Goal: Task Accomplishment & Management: Use online tool/utility

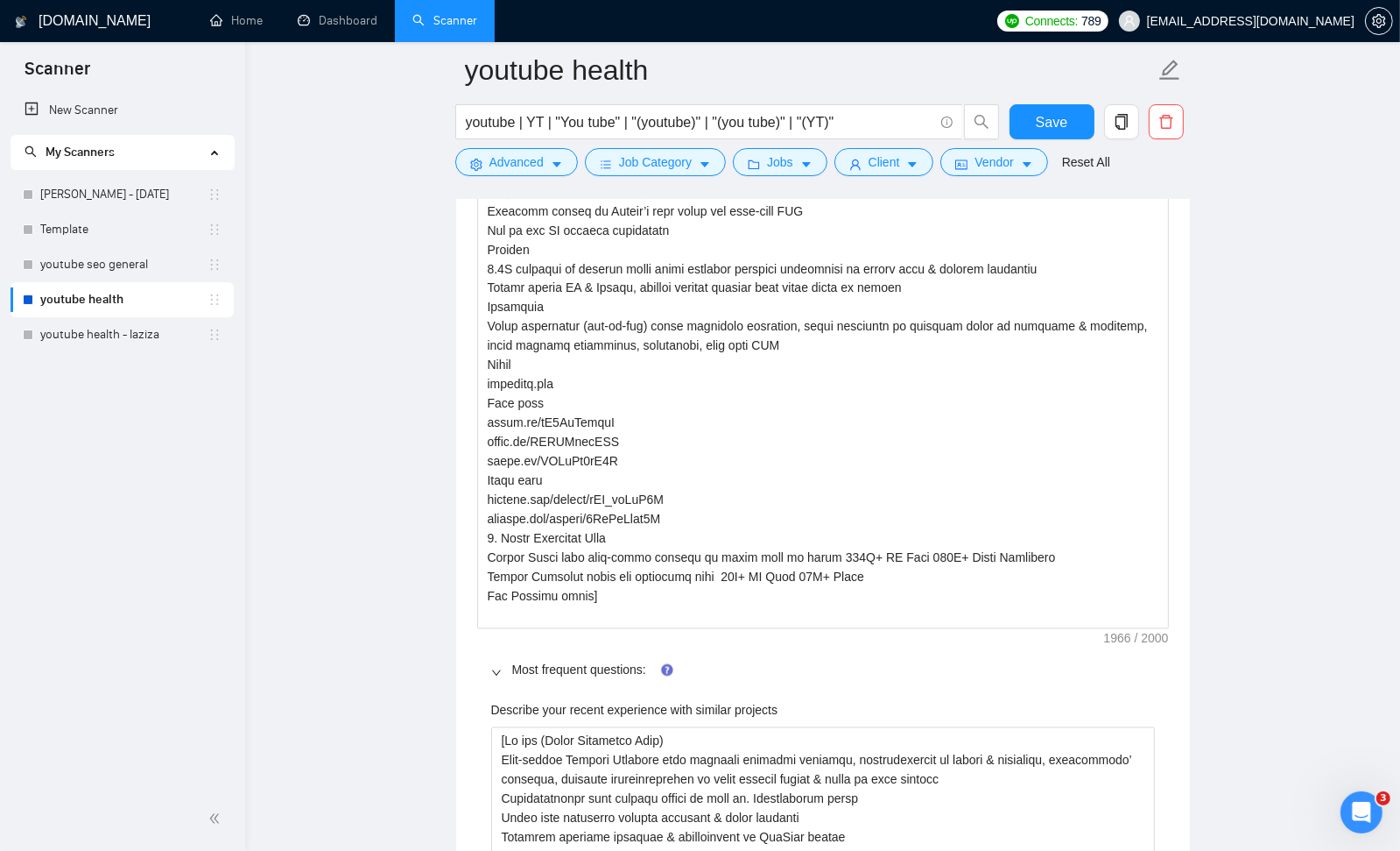
scroll to position [2256, 0]
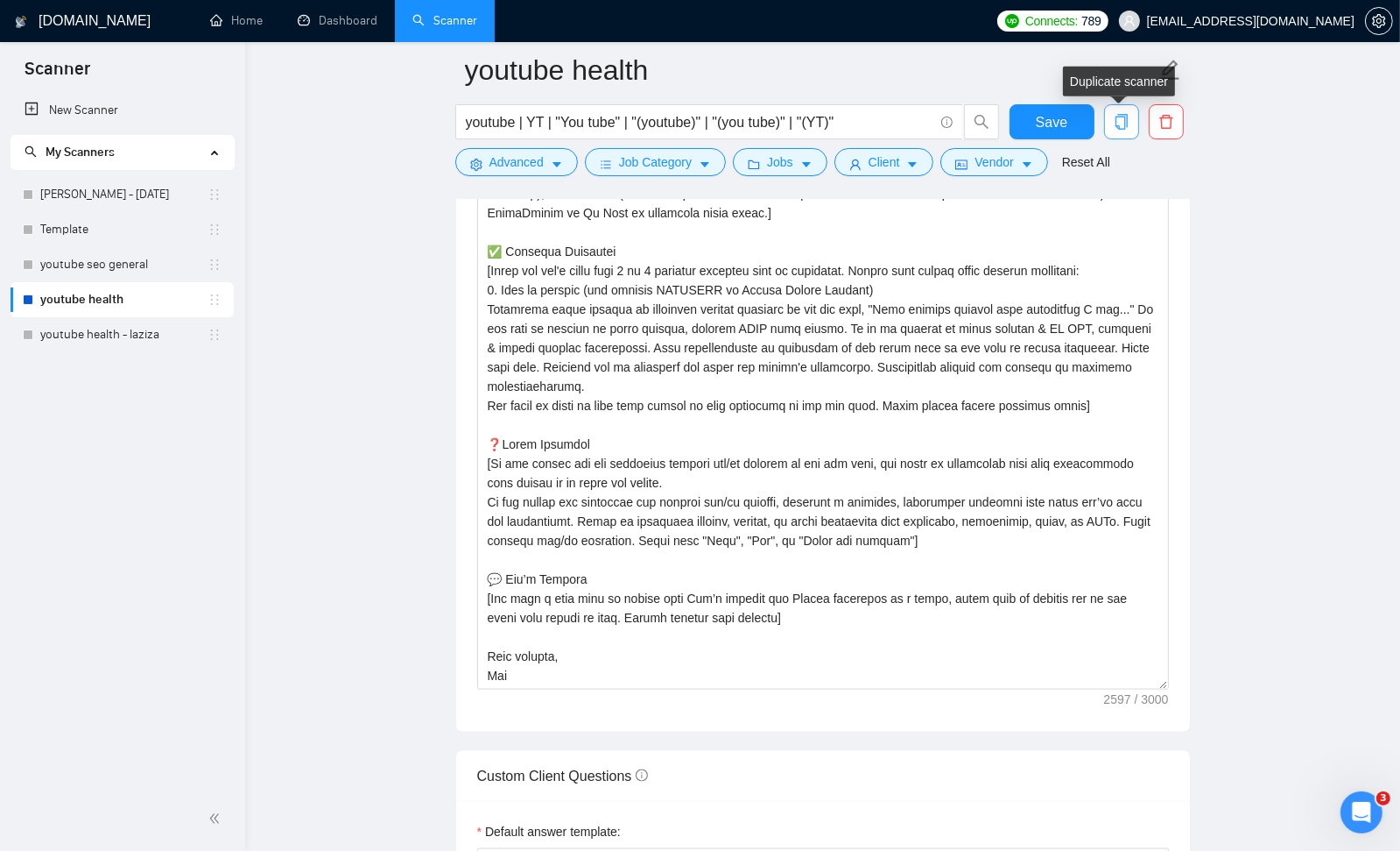
click at [1118, 123] on icon "copy" at bounding box center [1121, 121] width 15 height 15
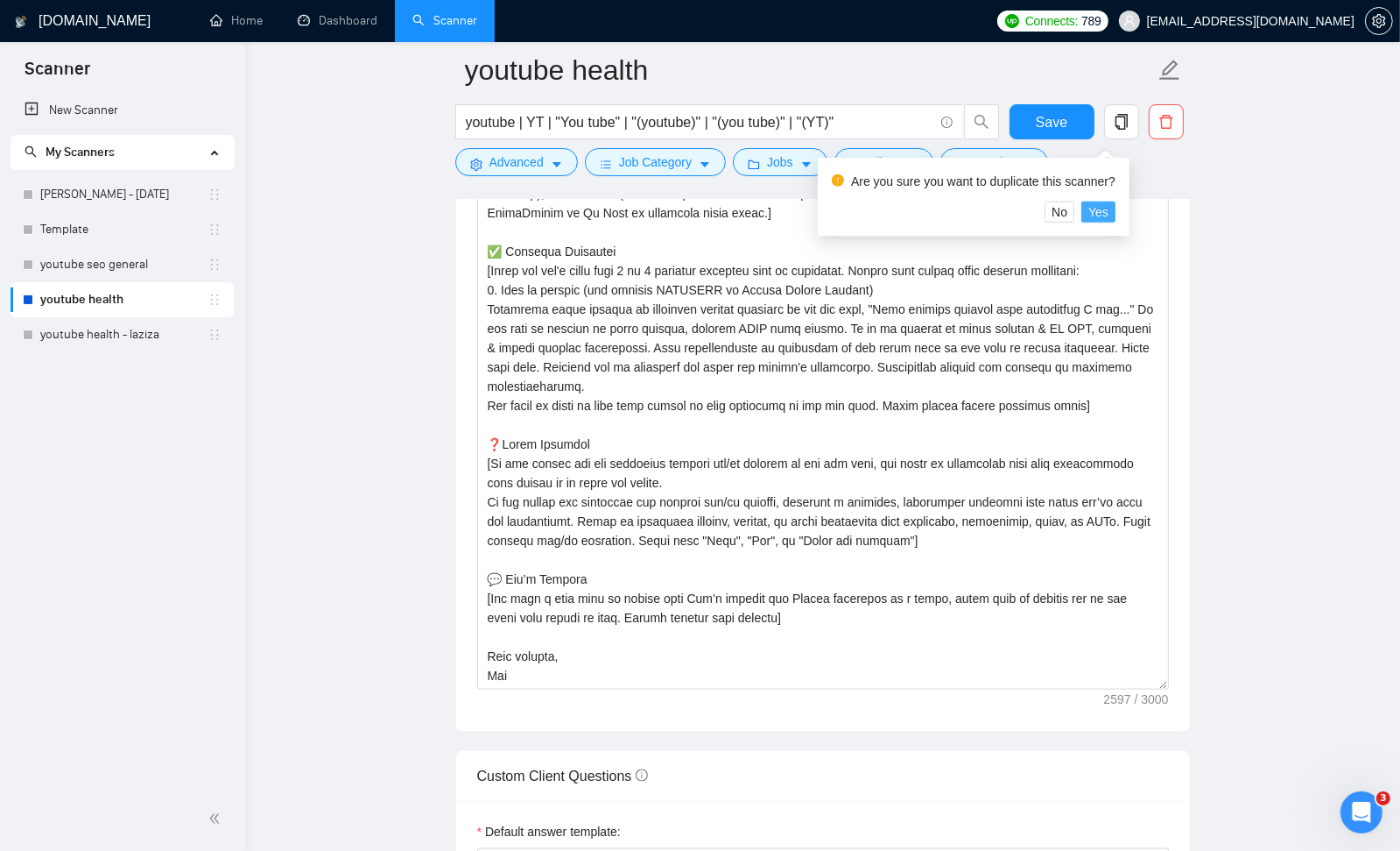
click at [1108, 207] on span "Yes" at bounding box center [1098, 212] width 20 height 19
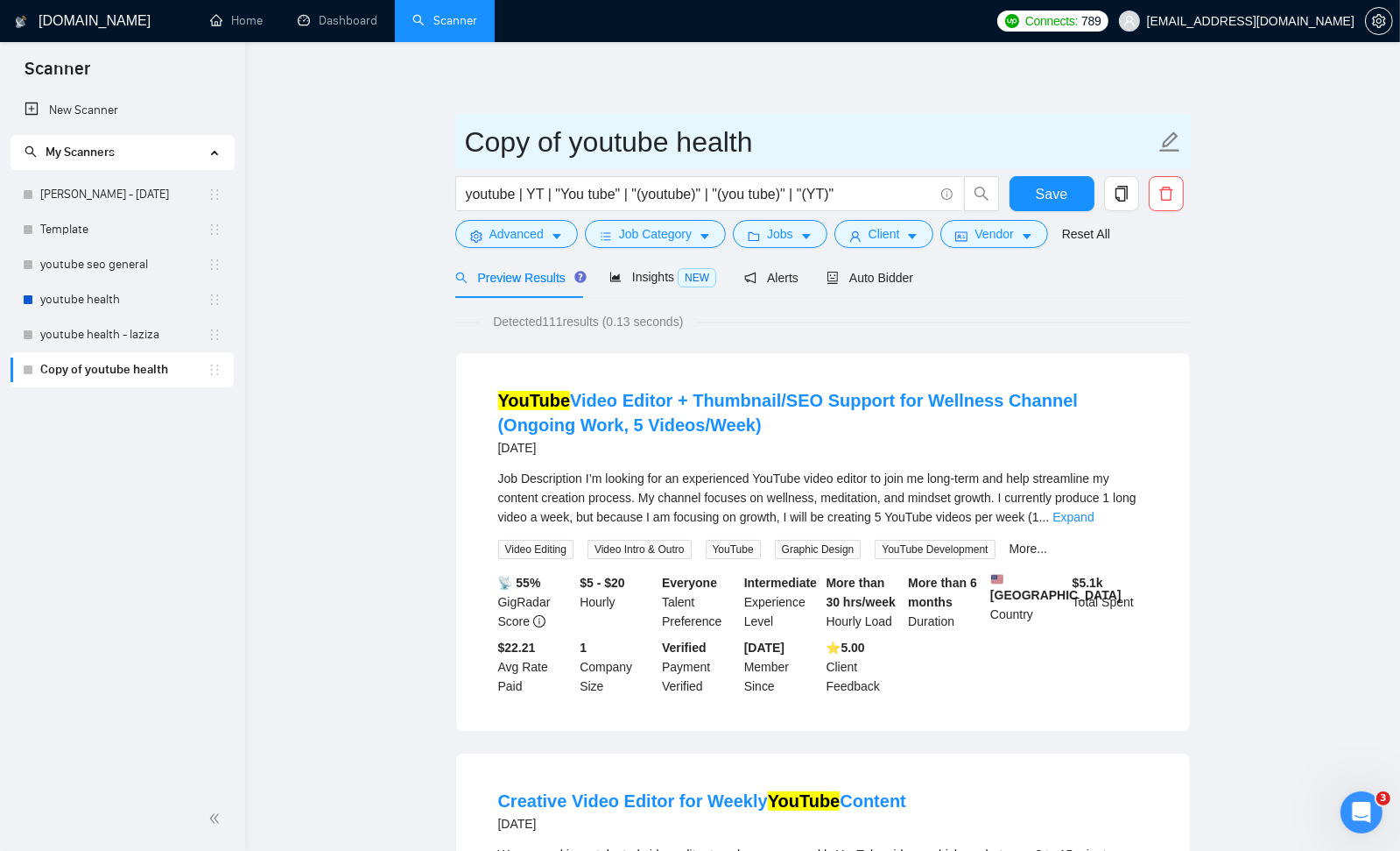
click at [1171, 142] on icon "edit" at bounding box center [1169, 141] width 20 height 20
drag, startPoint x: 761, startPoint y: 135, endPoint x: 367, endPoint y: 125, distance: 394.1
type input "health - video editing"
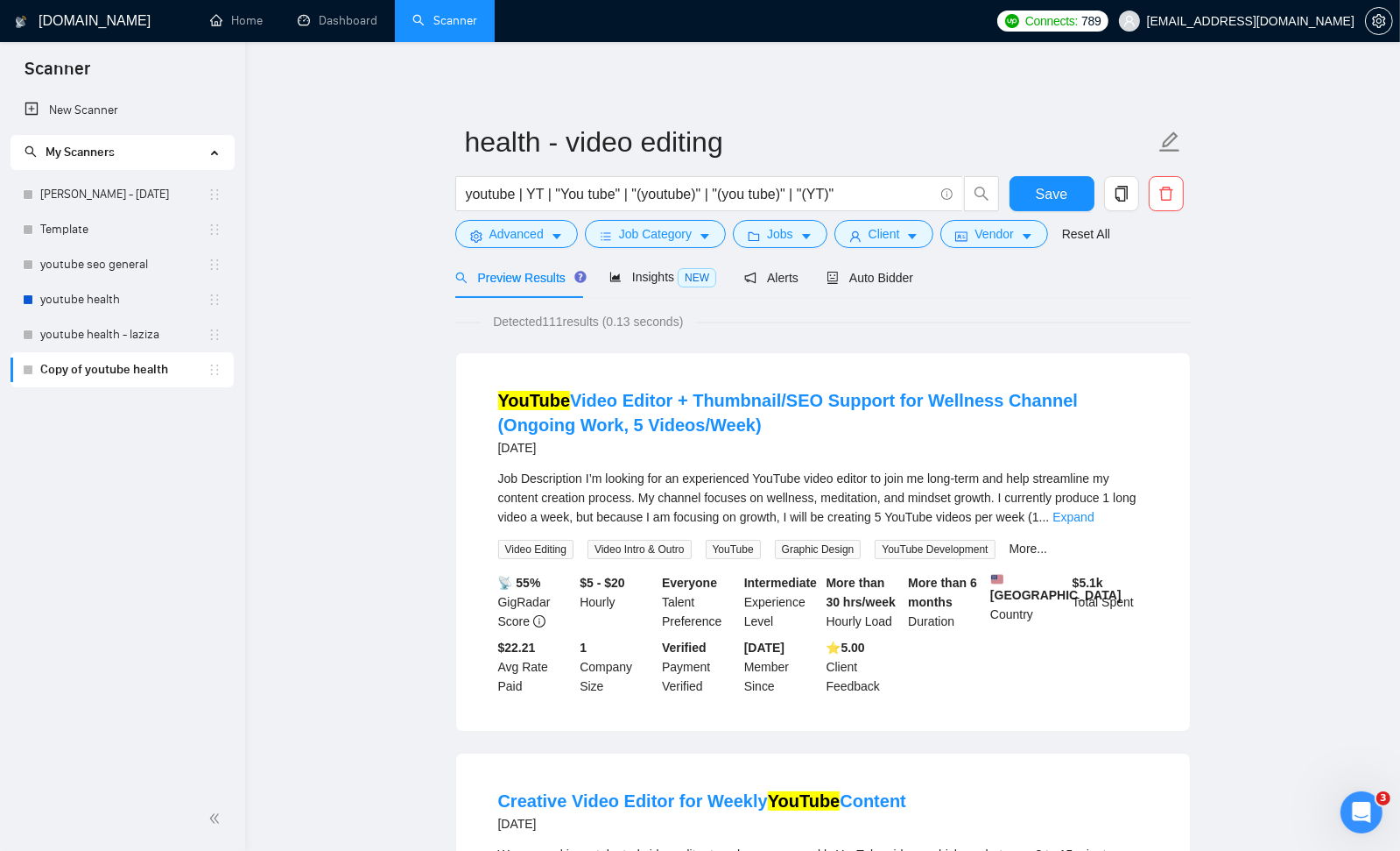
drag, startPoint x: 854, startPoint y: 193, endPoint x: 344, endPoint y: 178, distance: 510.2
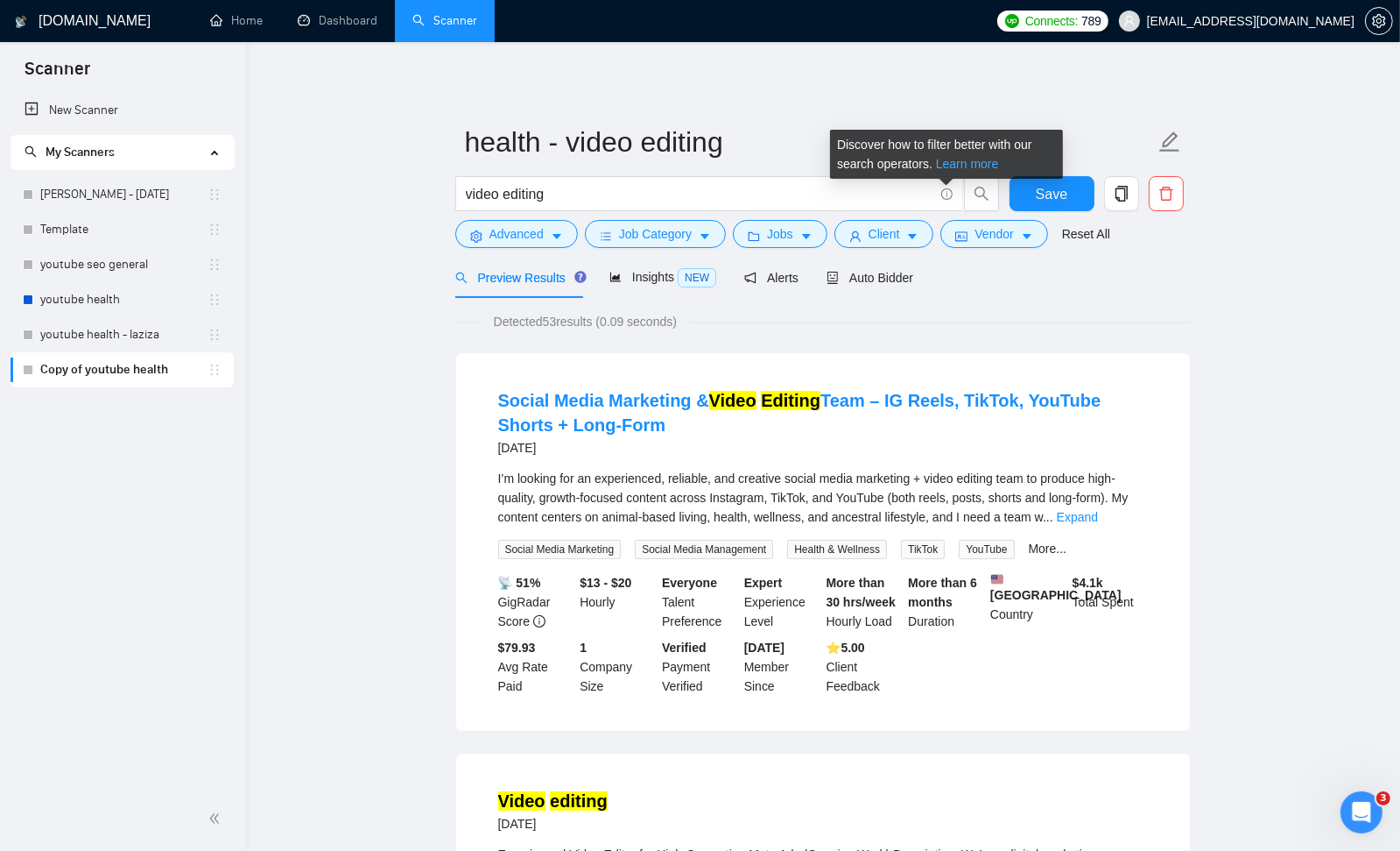
click at [970, 161] on link "Learn more" at bounding box center [968, 164] width 64 height 14
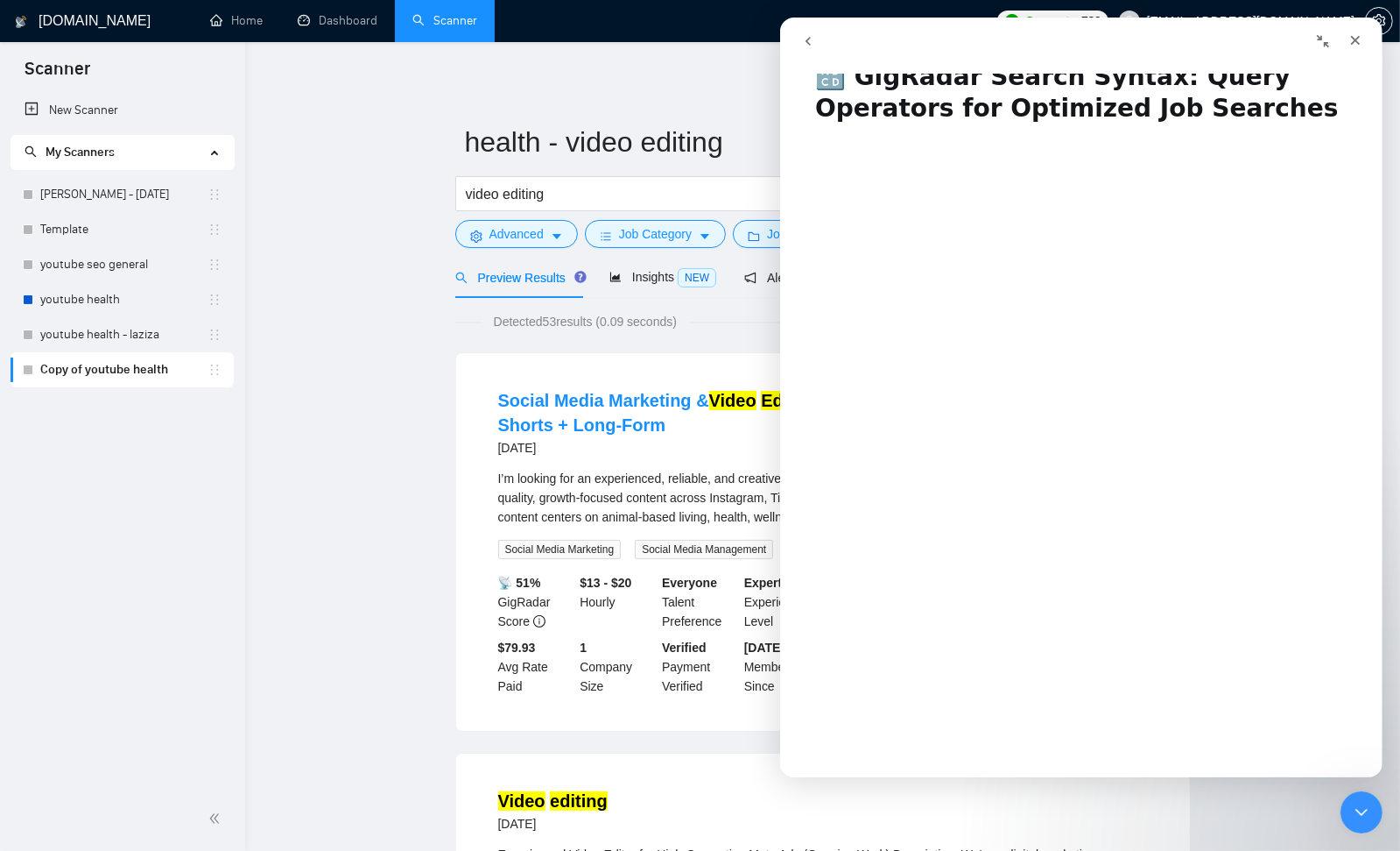
scroll to position [66, 0]
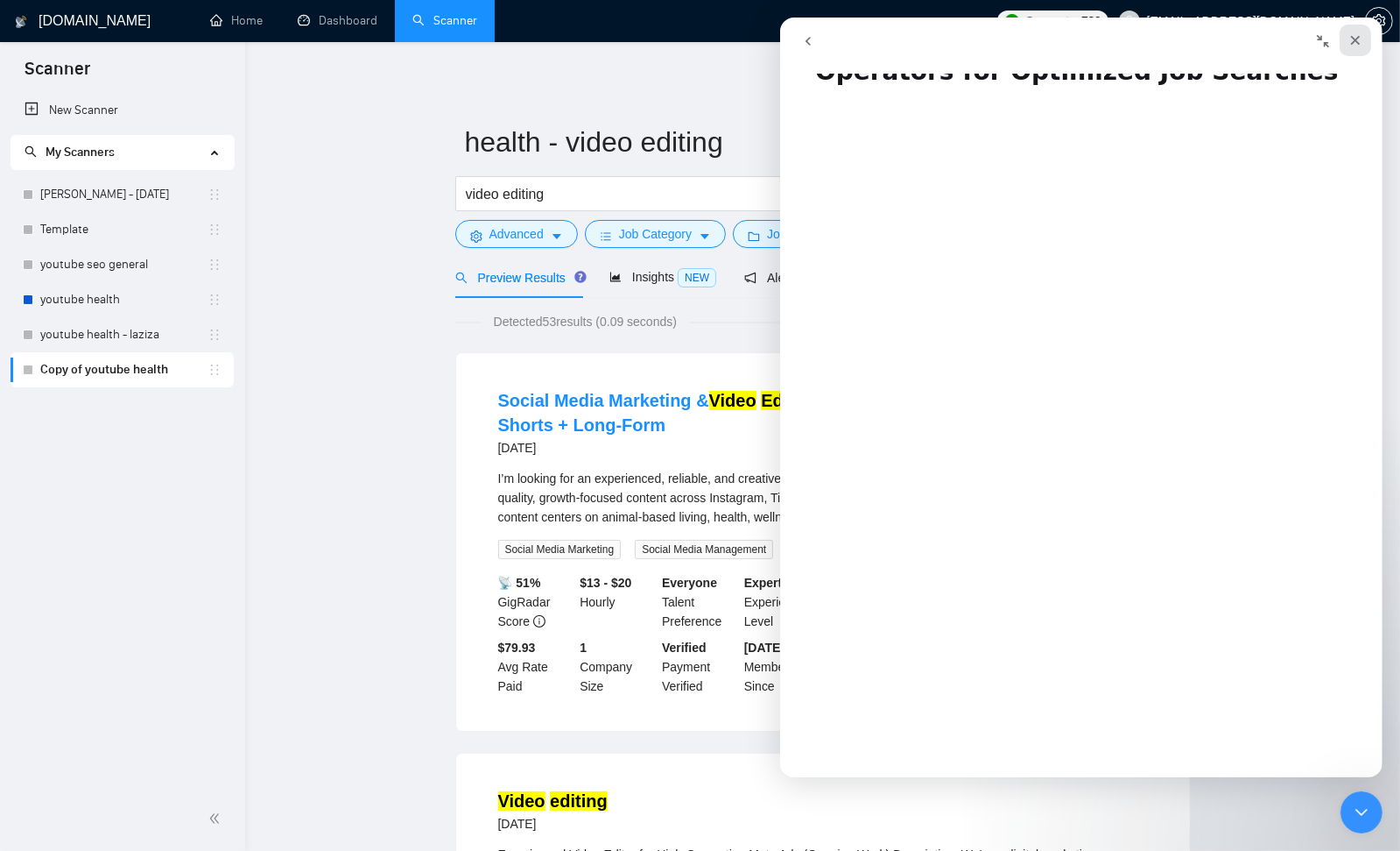
drag, startPoint x: 1360, startPoint y: 41, endPoint x: 1541, endPoint y: 205, distance: 244.2
click at [1360, 41] on icon "Close" at bounding box center [1354, 40] width 14 height 14
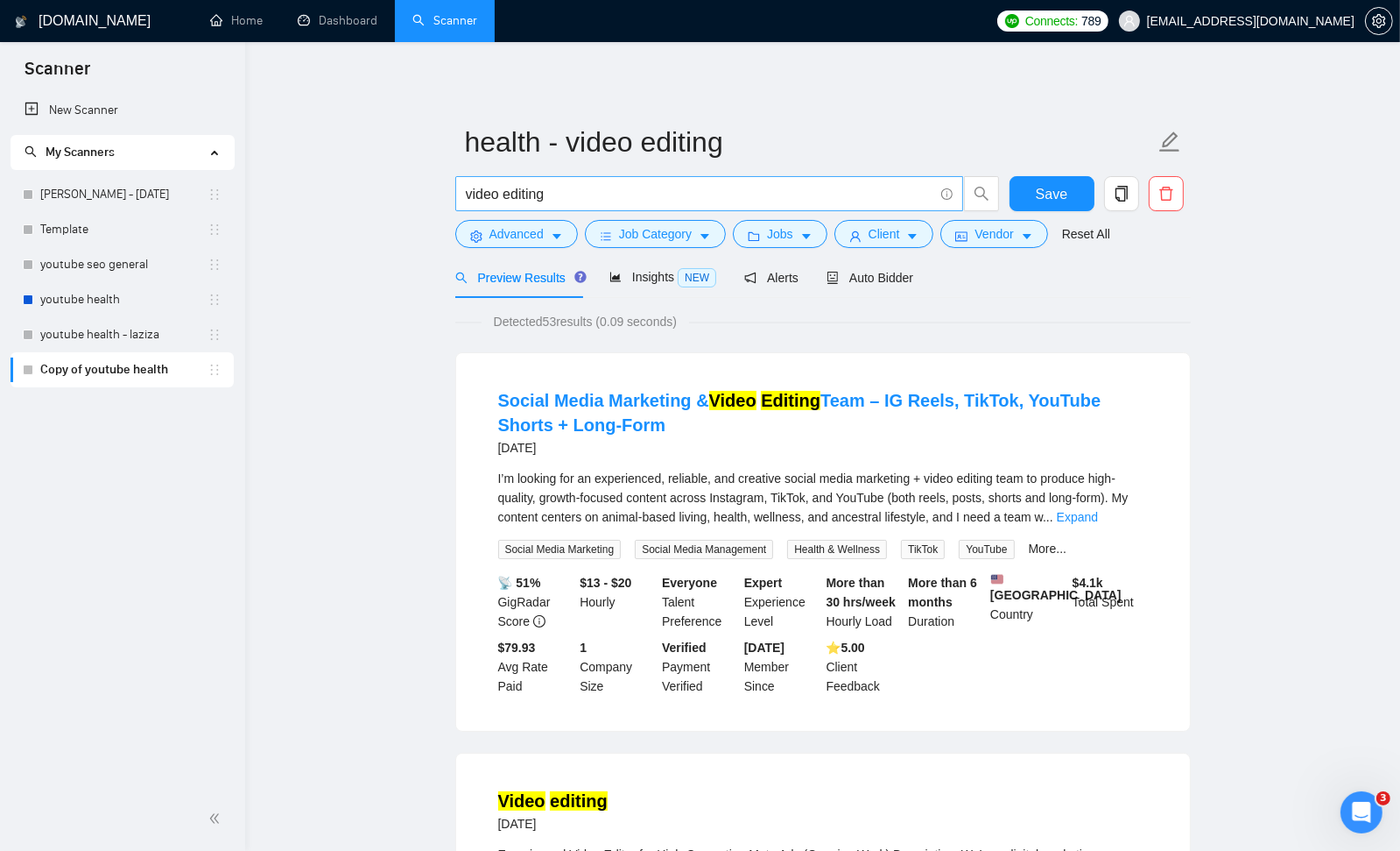
click at [694, 193] on input "video editing" at bounding box center [700, 193] width 468 height 22
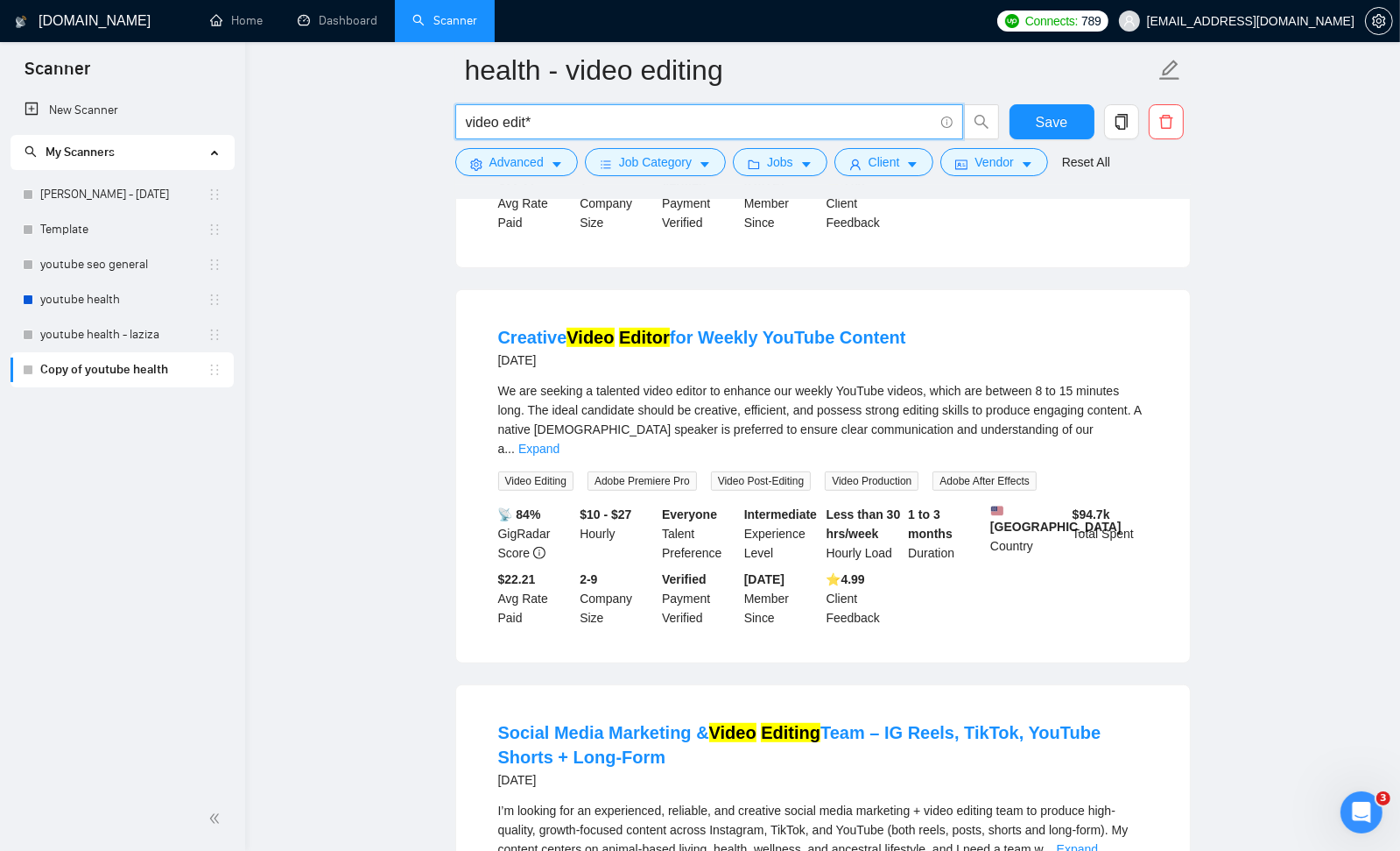
scroll to position [1022, 0]
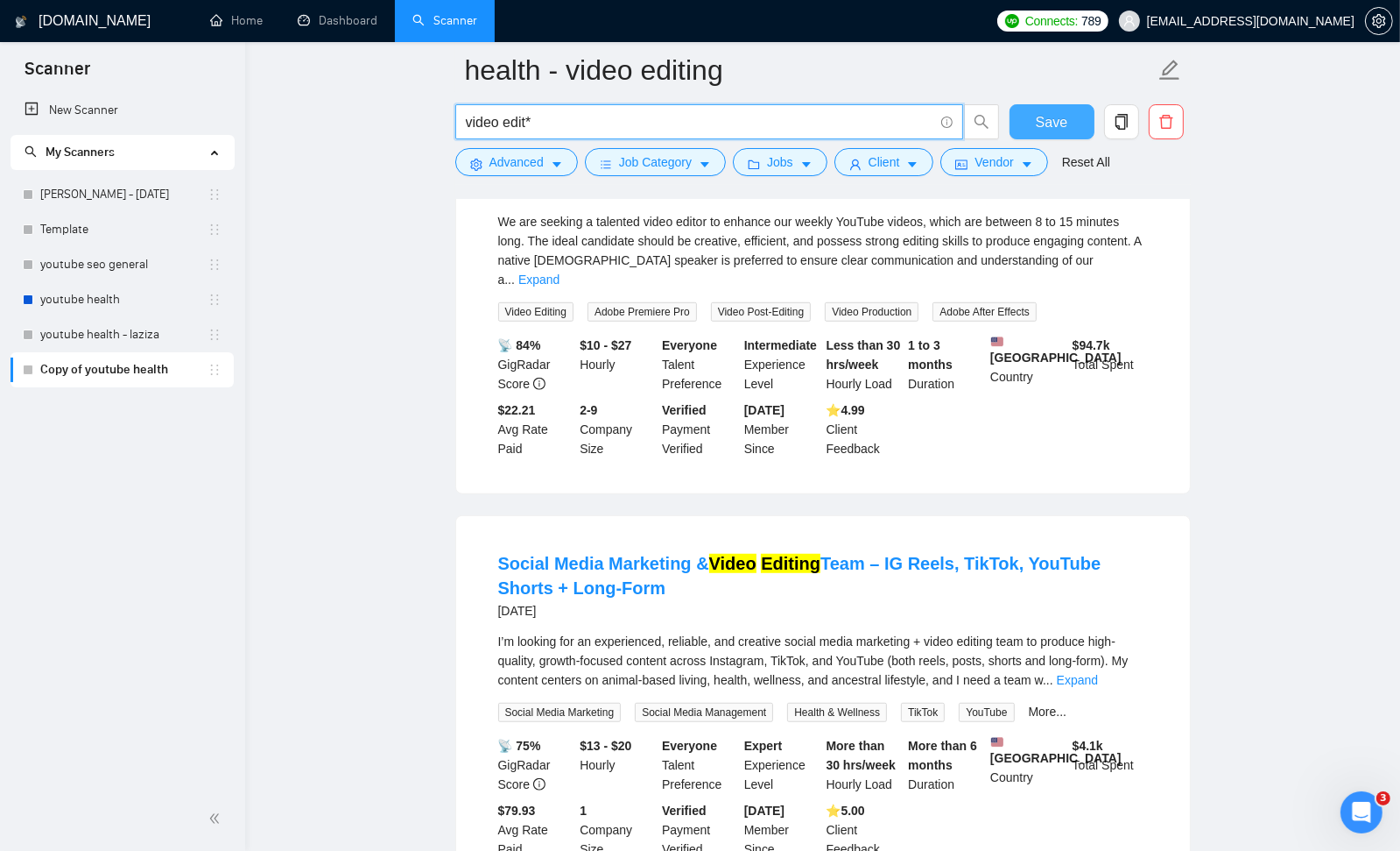
type input "video edit*"
click at [1067, 122] on button "Save" at bounding box center [1052, 121] width 85 height 35
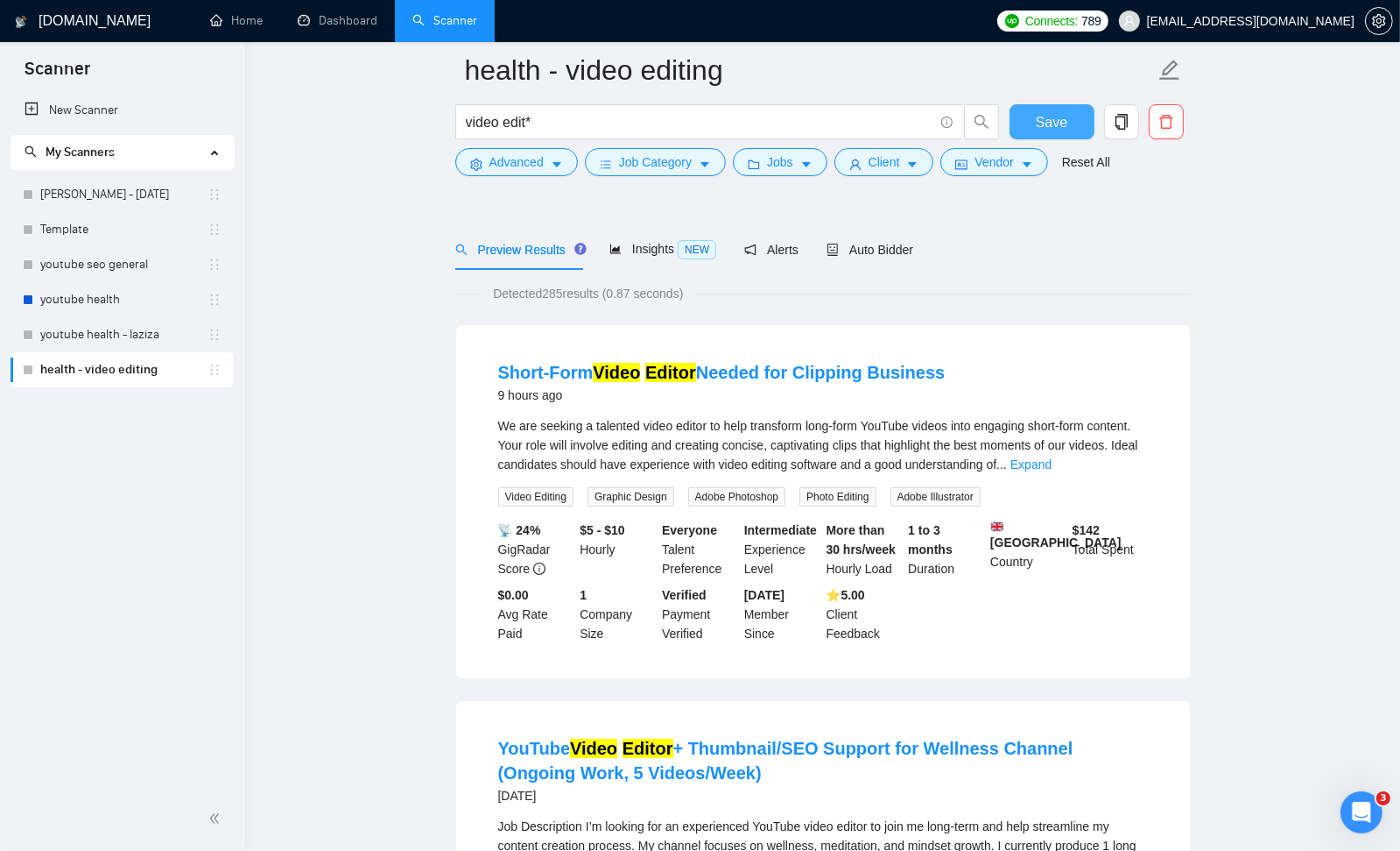
scroll to position [0, 0]
